Goal: Complete application form

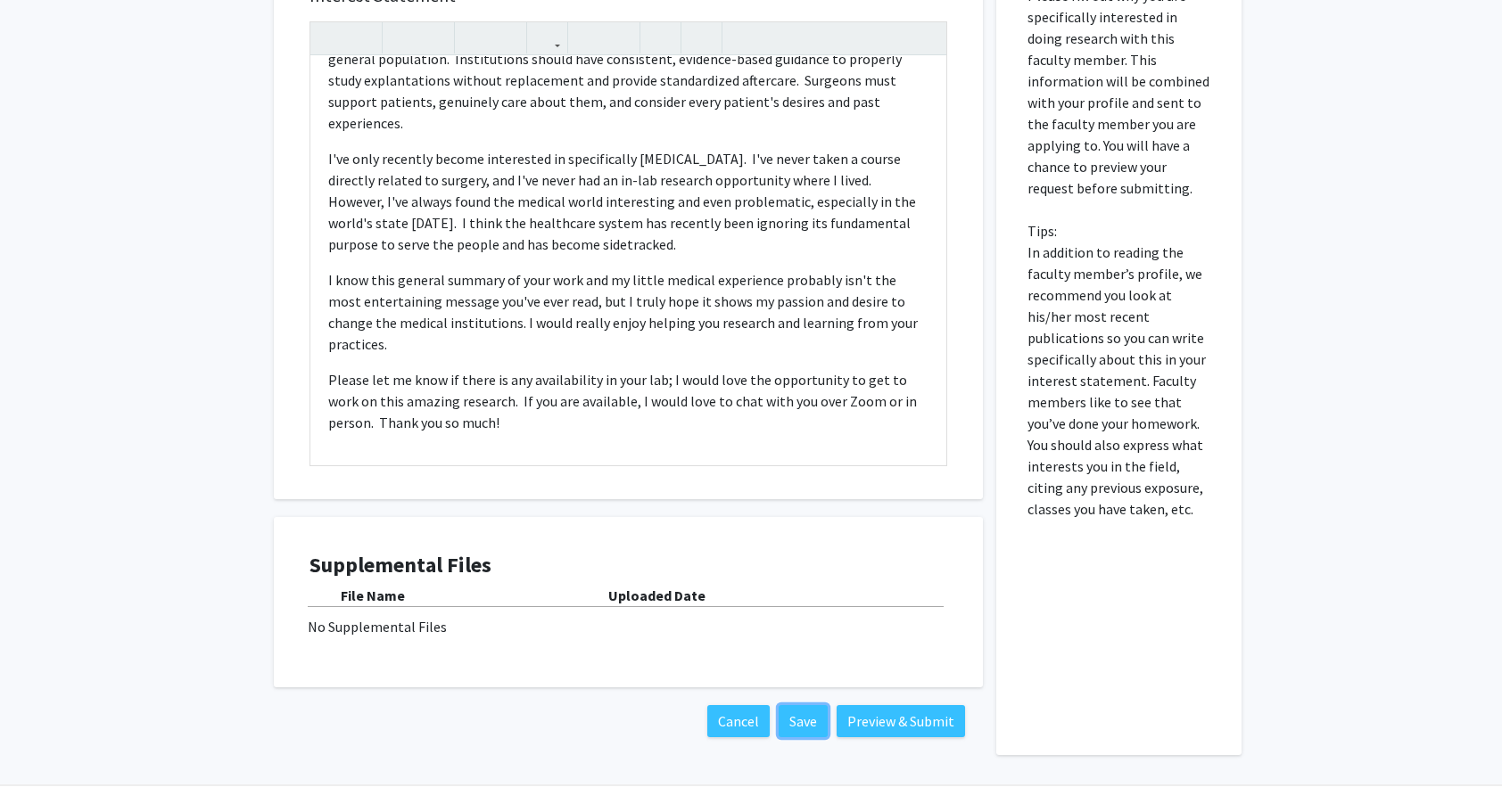
scroll to position [777, 0]
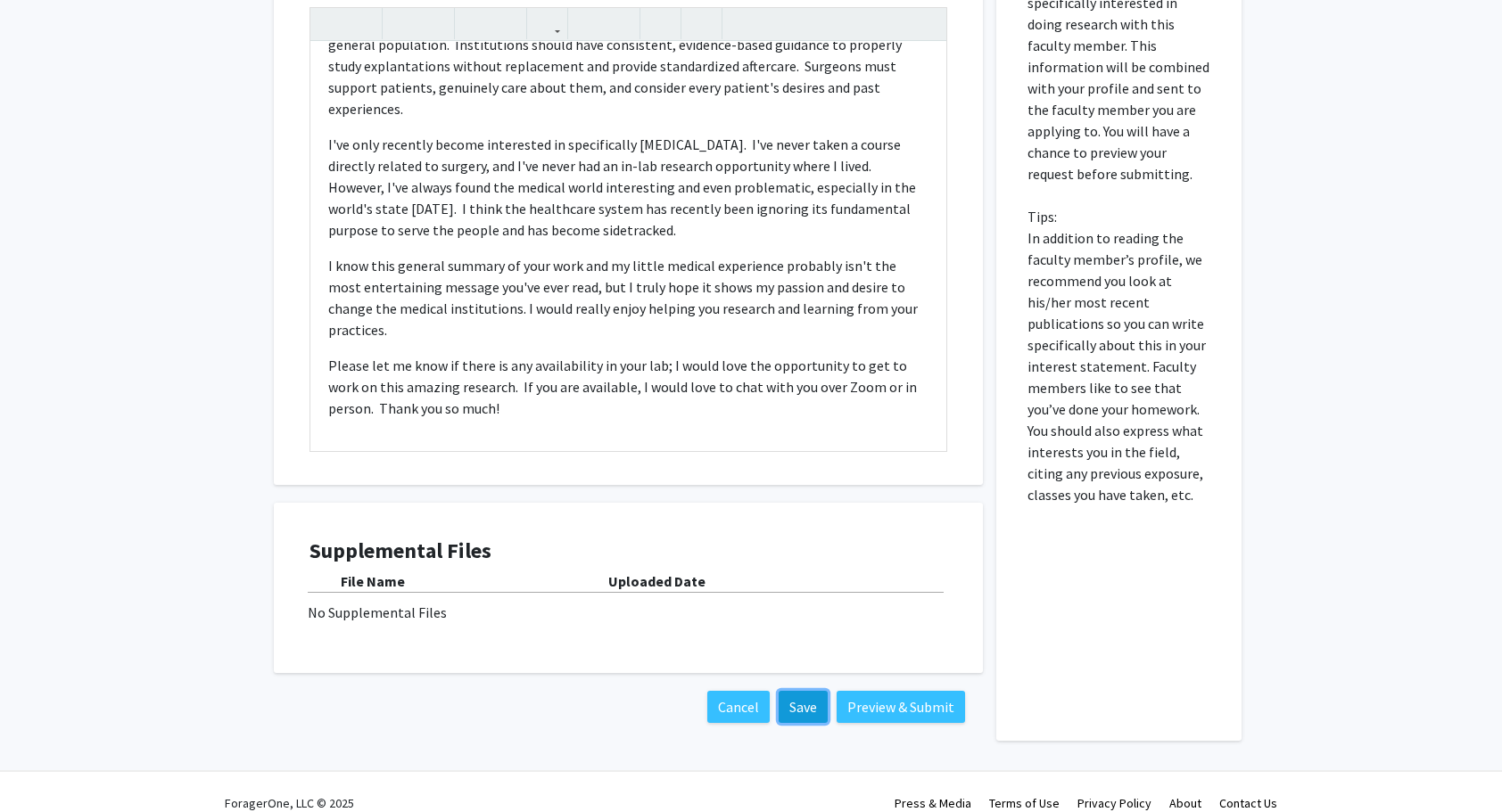
click at [791, 691] on button "Save" at bounding box center [803, 707] width 49 height 32
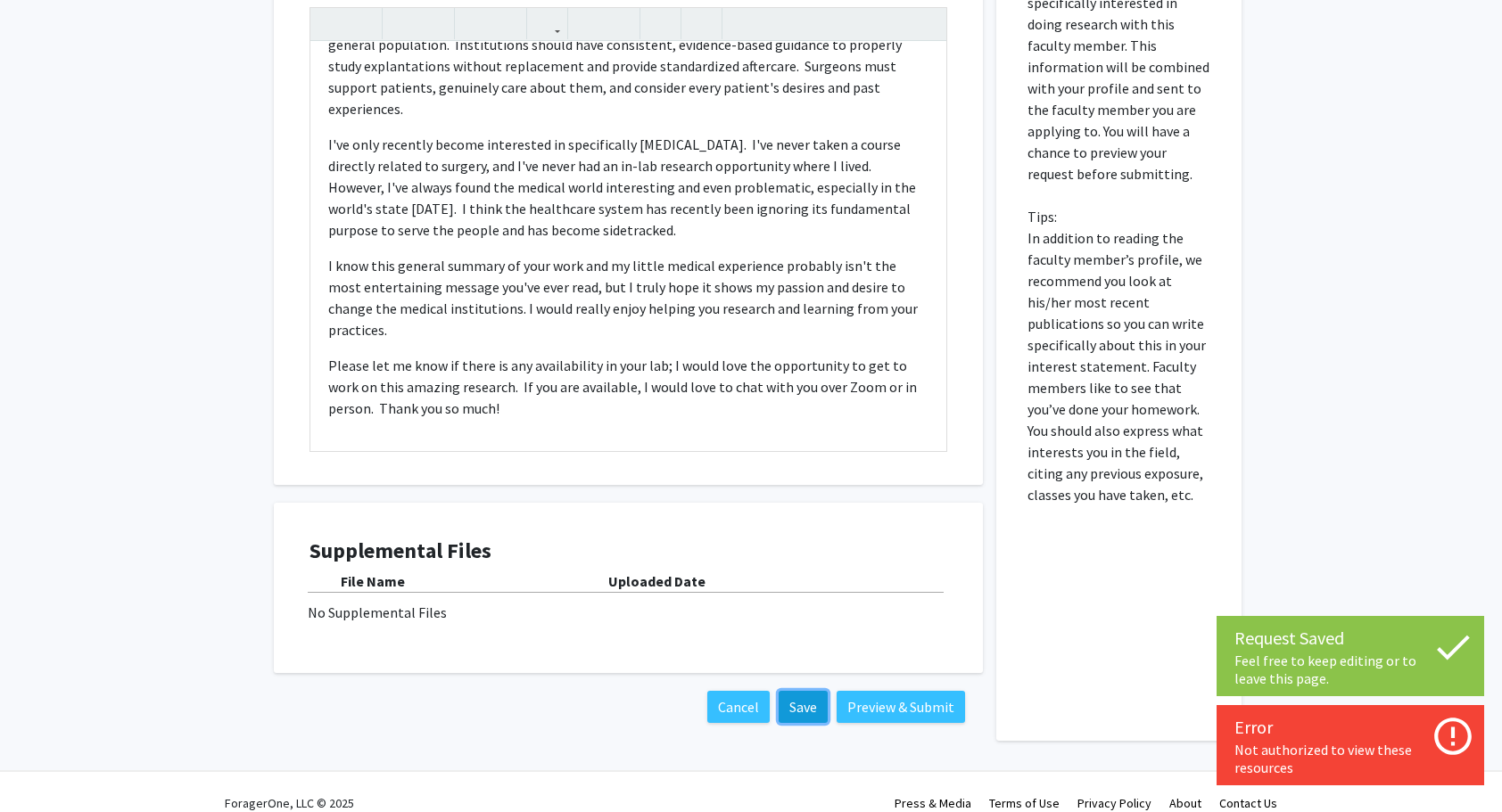
scroll to position [311, 0]
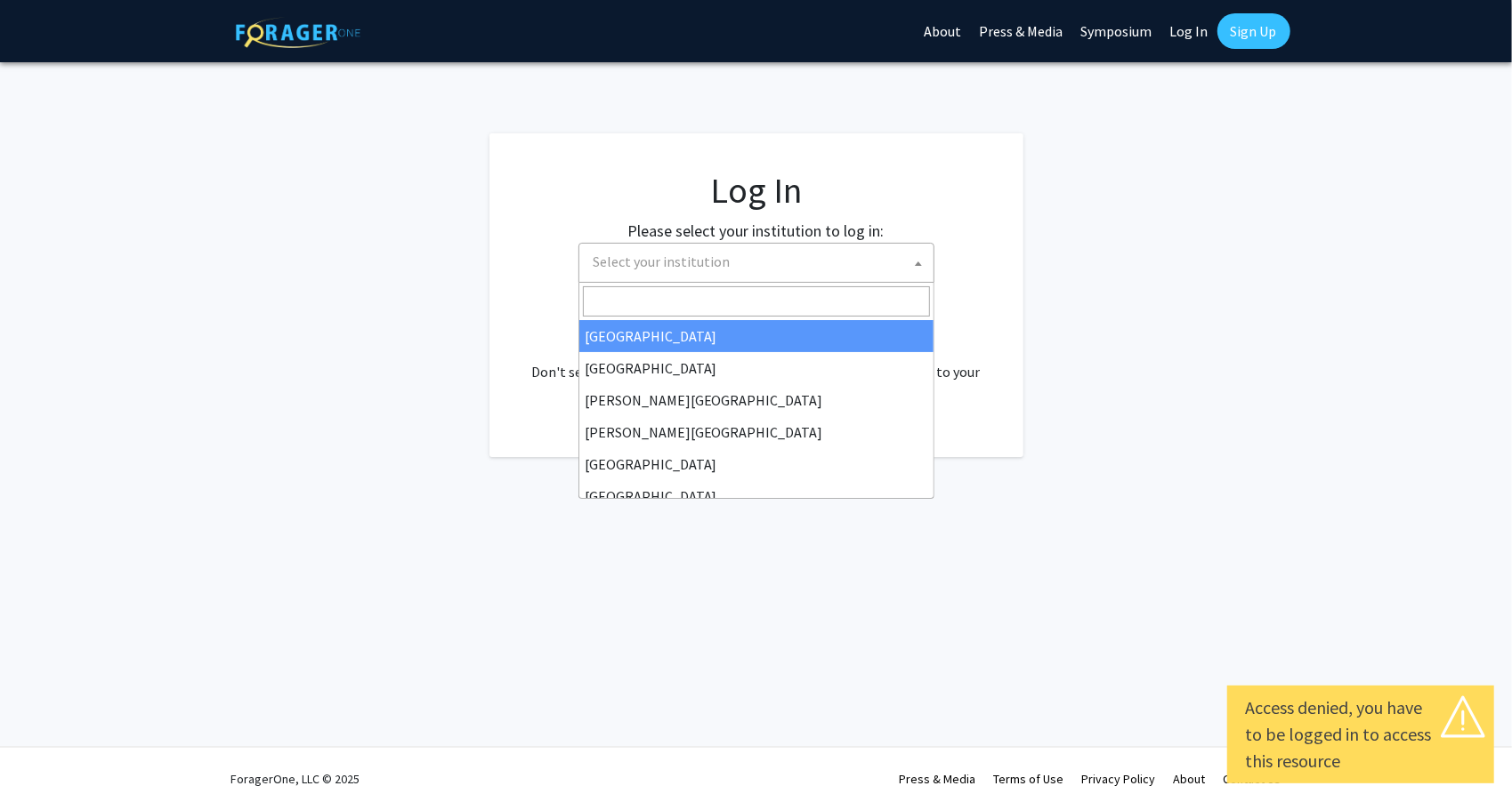
click at [692, 250] on span "Select your institution" at bounding box center [760, 262] width 347 height 37
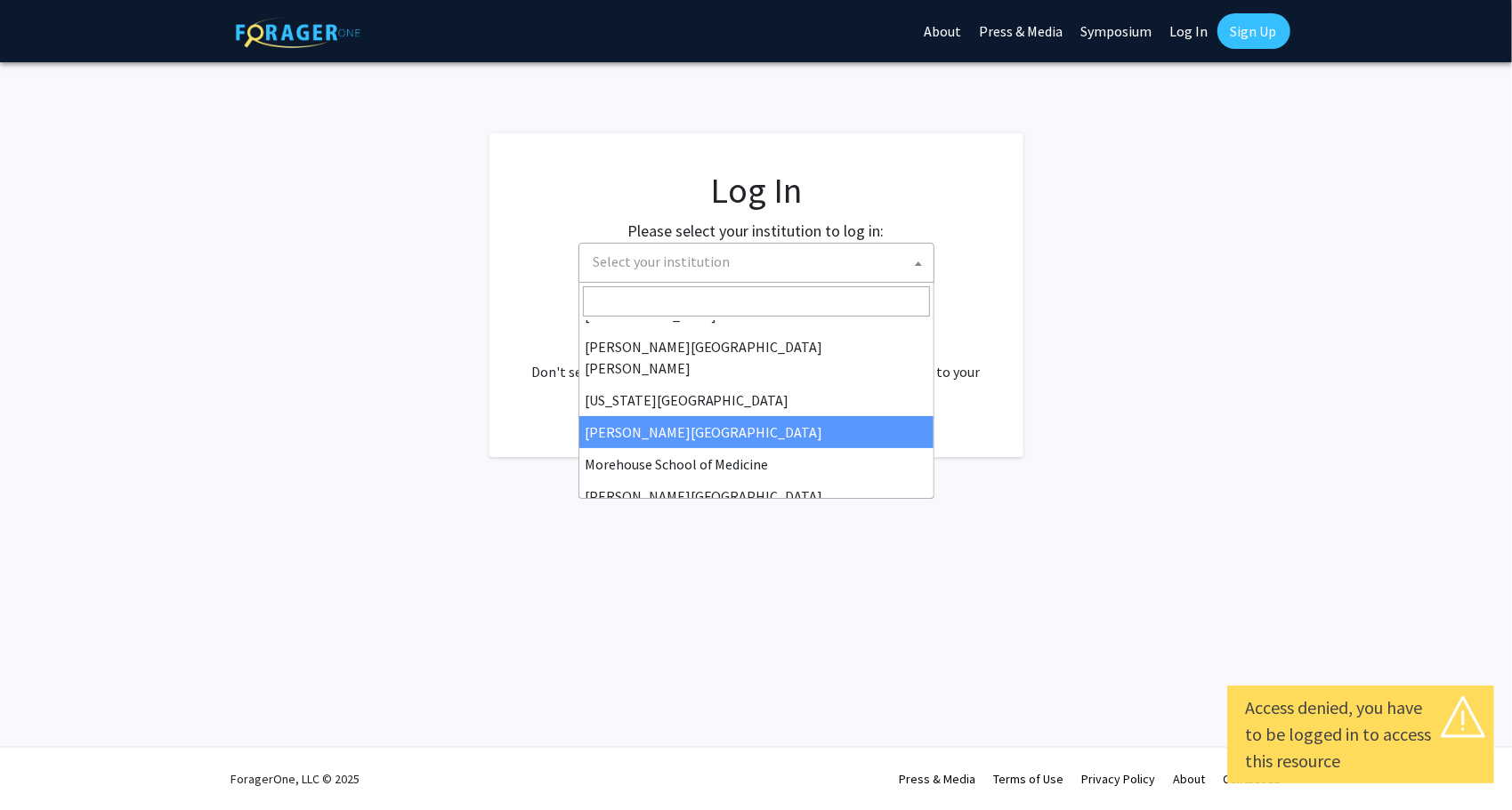
scroll to position [323, 0]
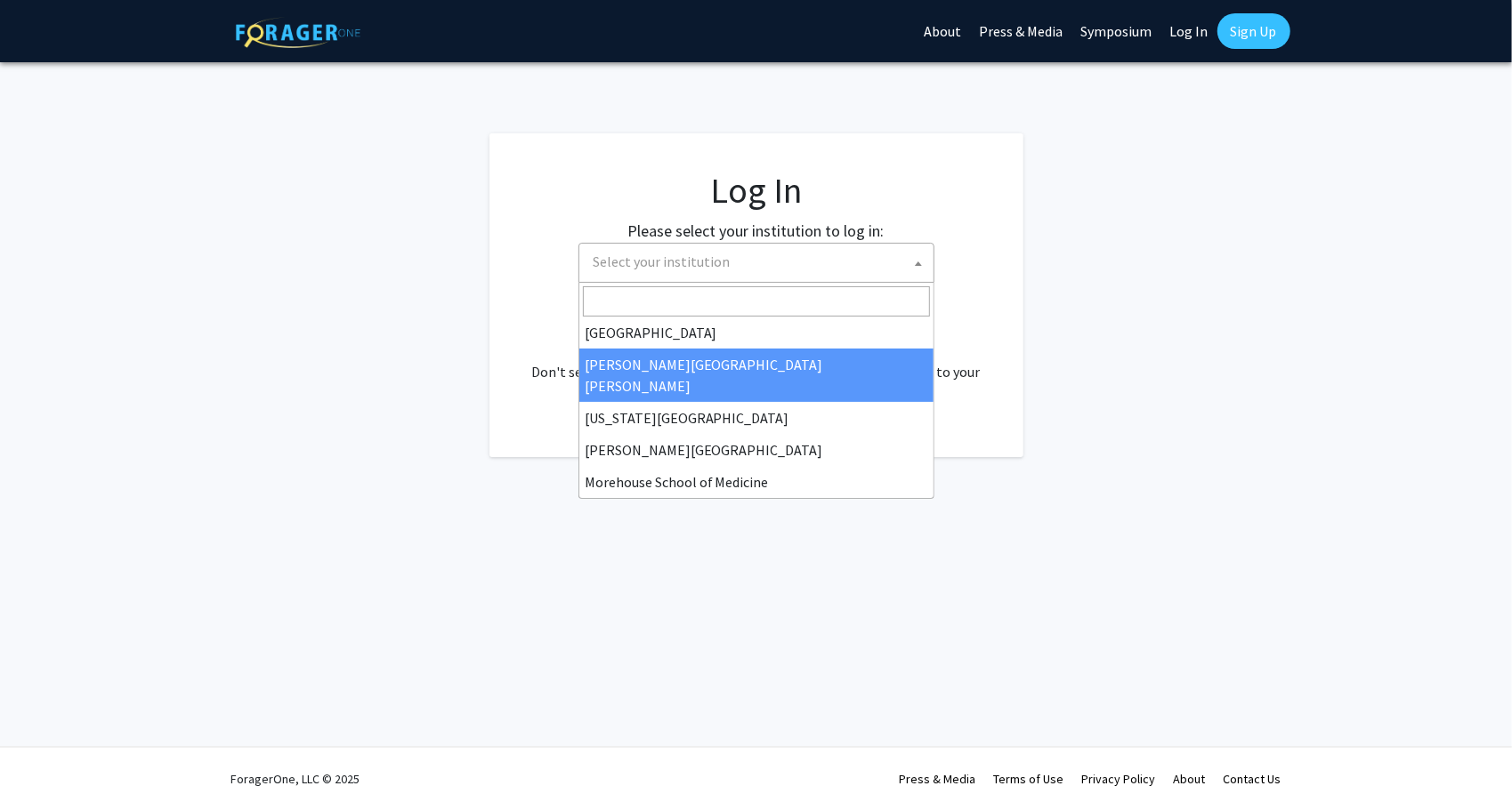
select select "1"
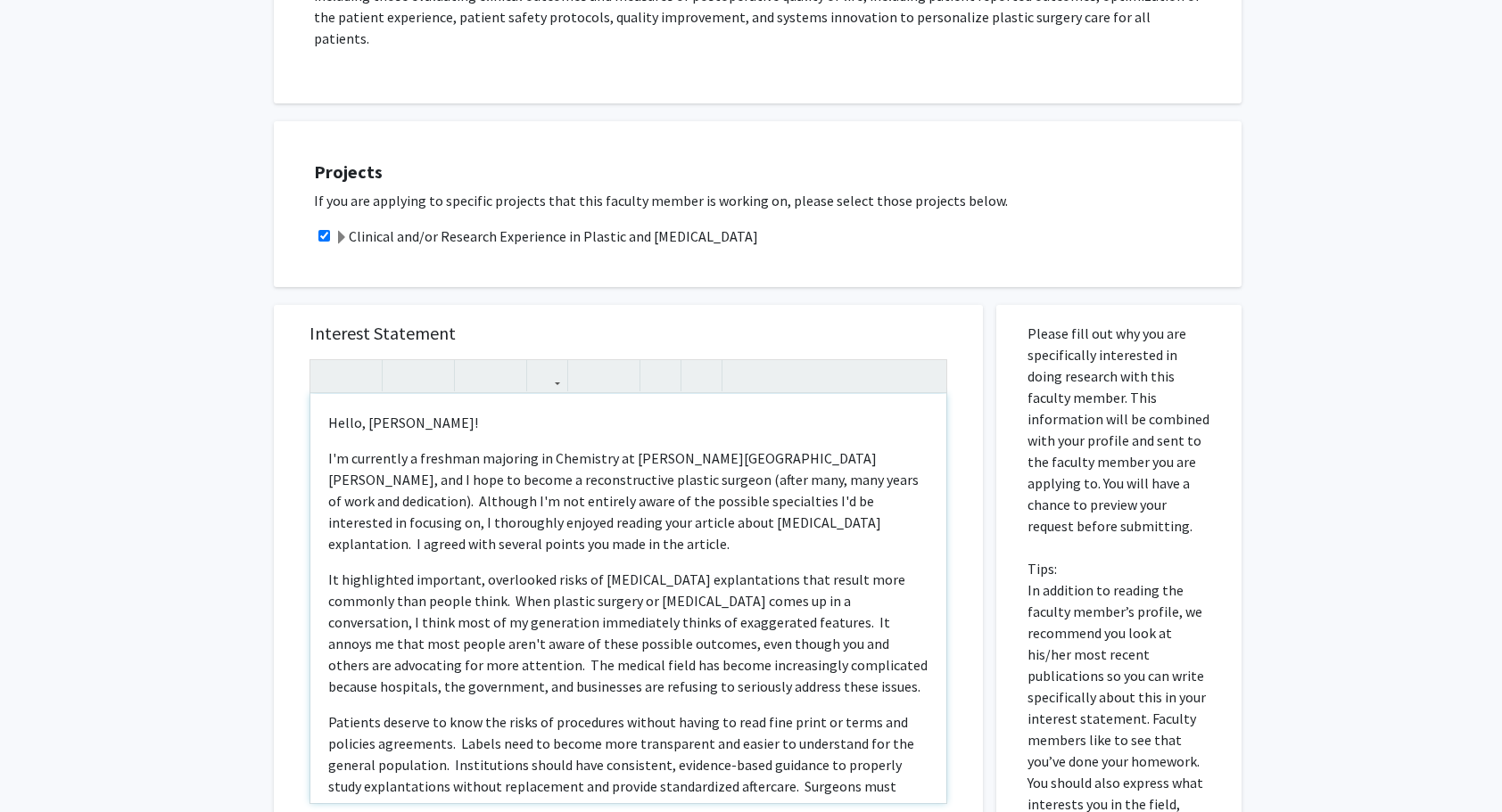
click at [331, 448] on p "I'm currently a freshman majoring in Chemistry at [PERSON_NAME][GEOGRAPHIC_DATA…" at bounding box center [628, 501] width 600 height 107
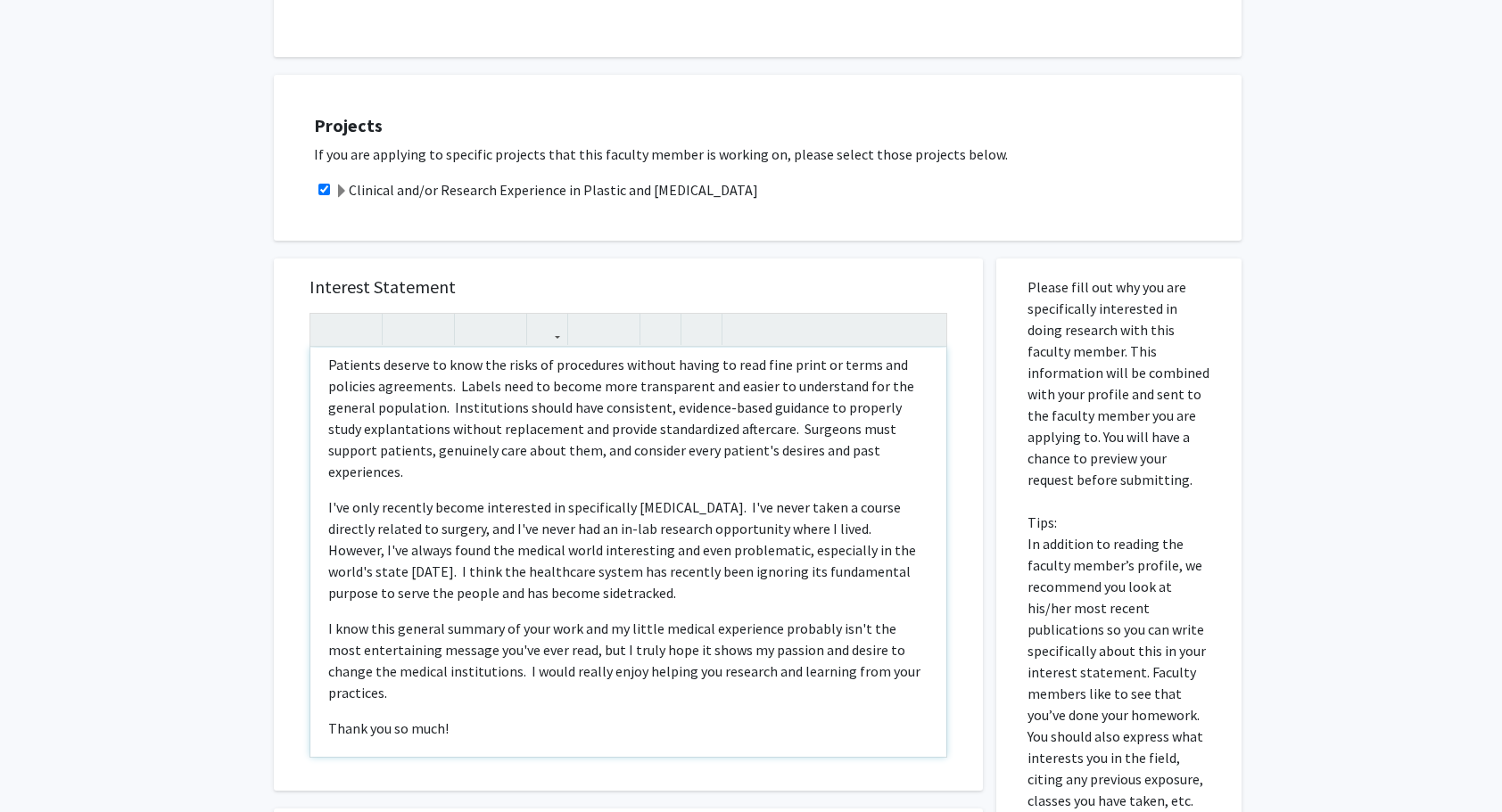
scroll to position [502, 0]
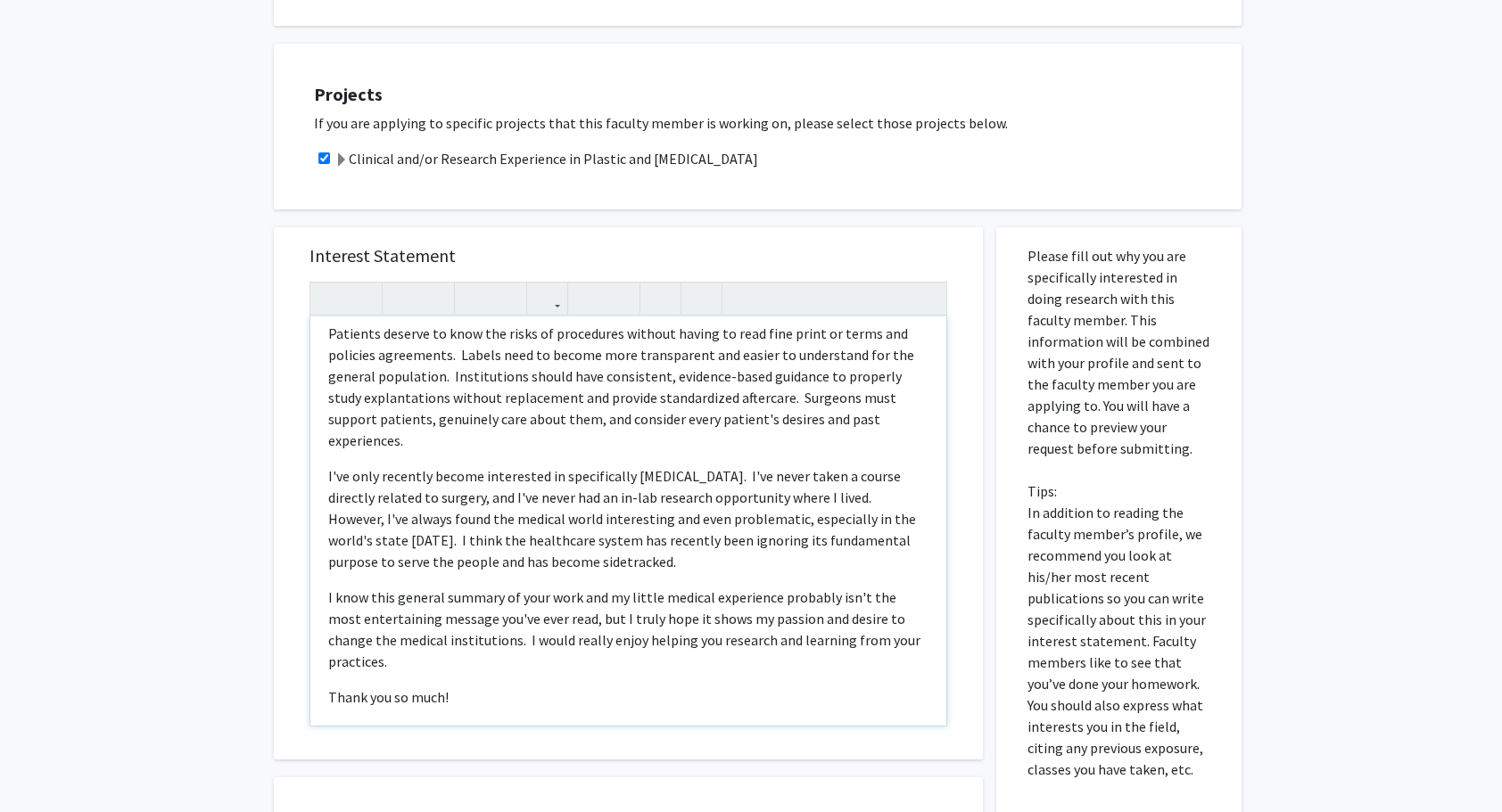
click at [478, 624] on span "I know this general summary of your work and my little medical experience proba…" at bounding box center [624, 630] width 592 height 82
type textarea "<p>Hello, Dr. Manahan!</p><p>I hope you're doing well.&nbsp; I'm currently a fr…"
click at [858, 666] on div "Hello, Dr. Manahan! I hope you're doing well. I'm currently a freshman majoring…" at bounding box center [628, 521] width 636 height 409
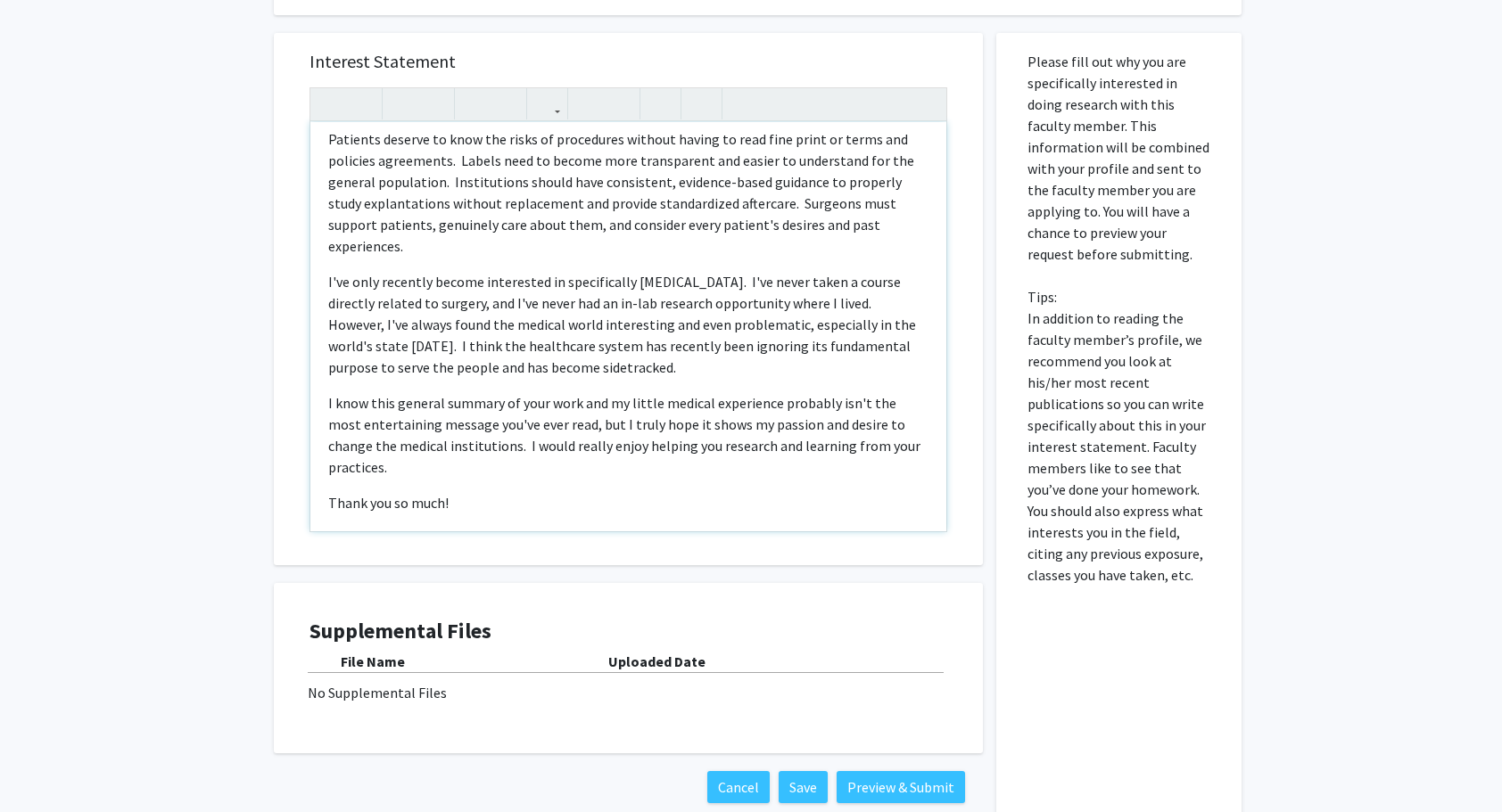
scroll to position [765, 0]
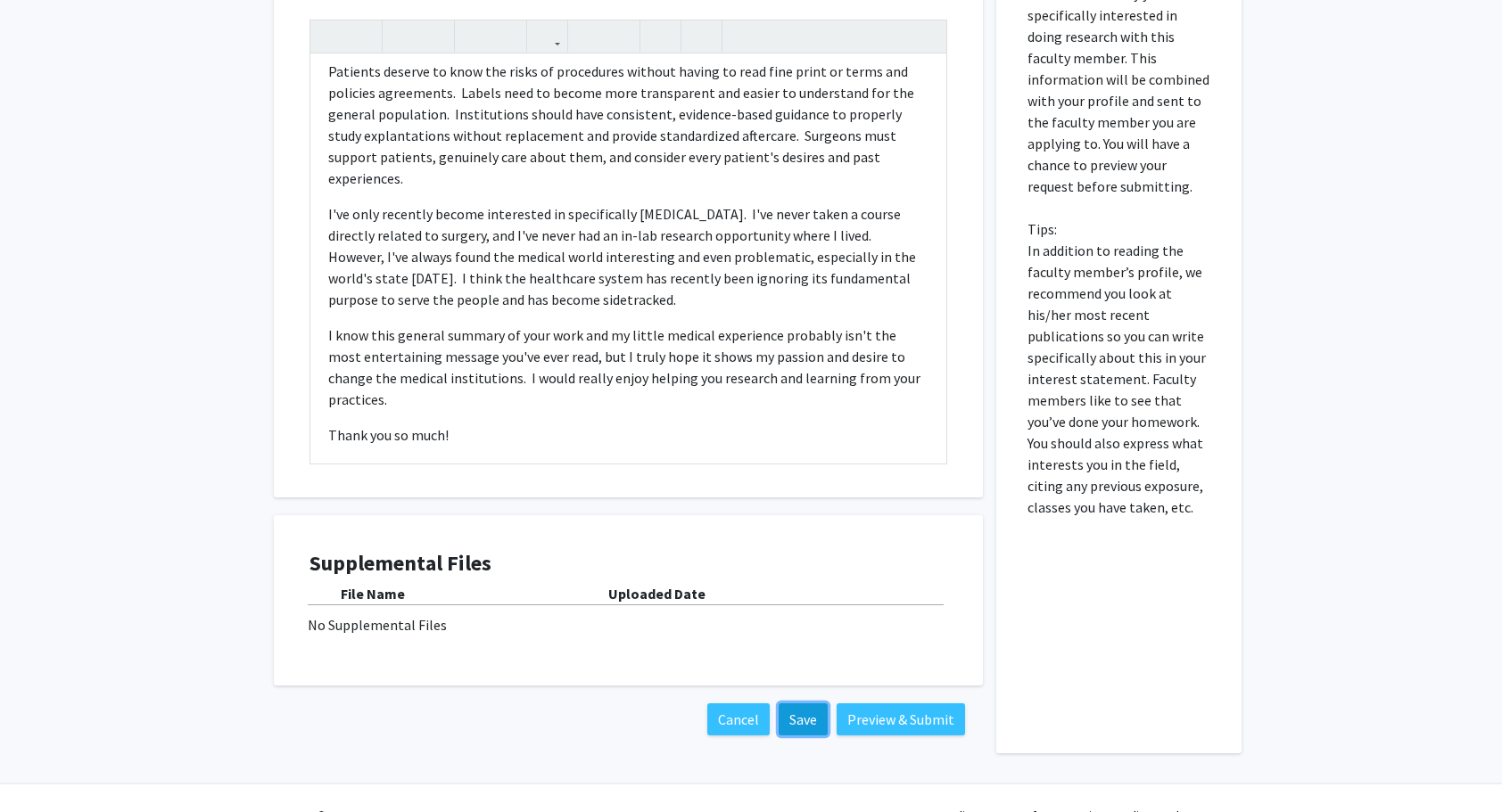
click at [827, 704] on button "Save" at bounding box center [803, 720] width 49 height 32
